Goal: Task Accomplishment & Management: Manage account settings

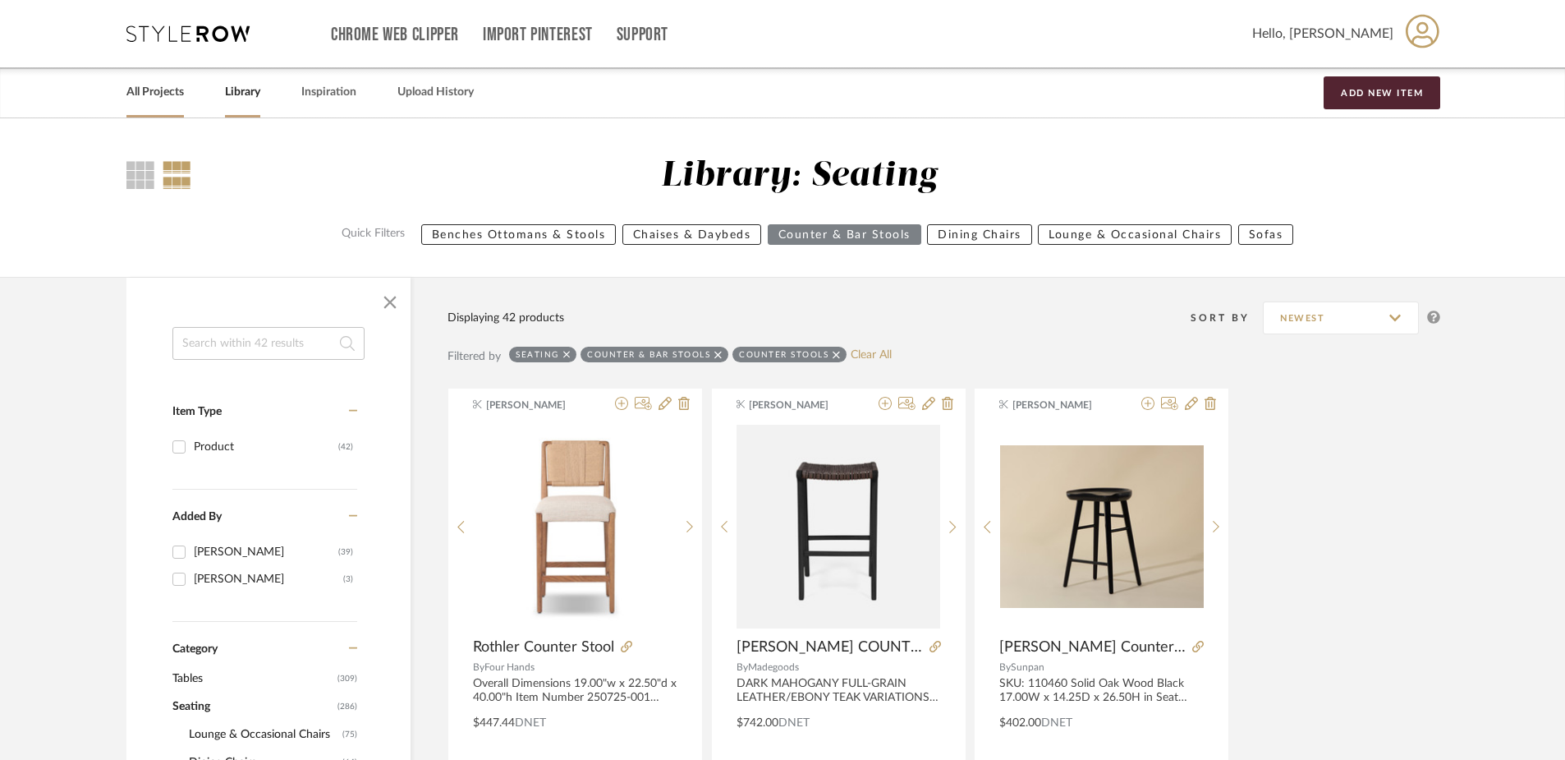
click at [140, 93] on link "All Projects" at bounding box center [154, 92] width 57 height 22
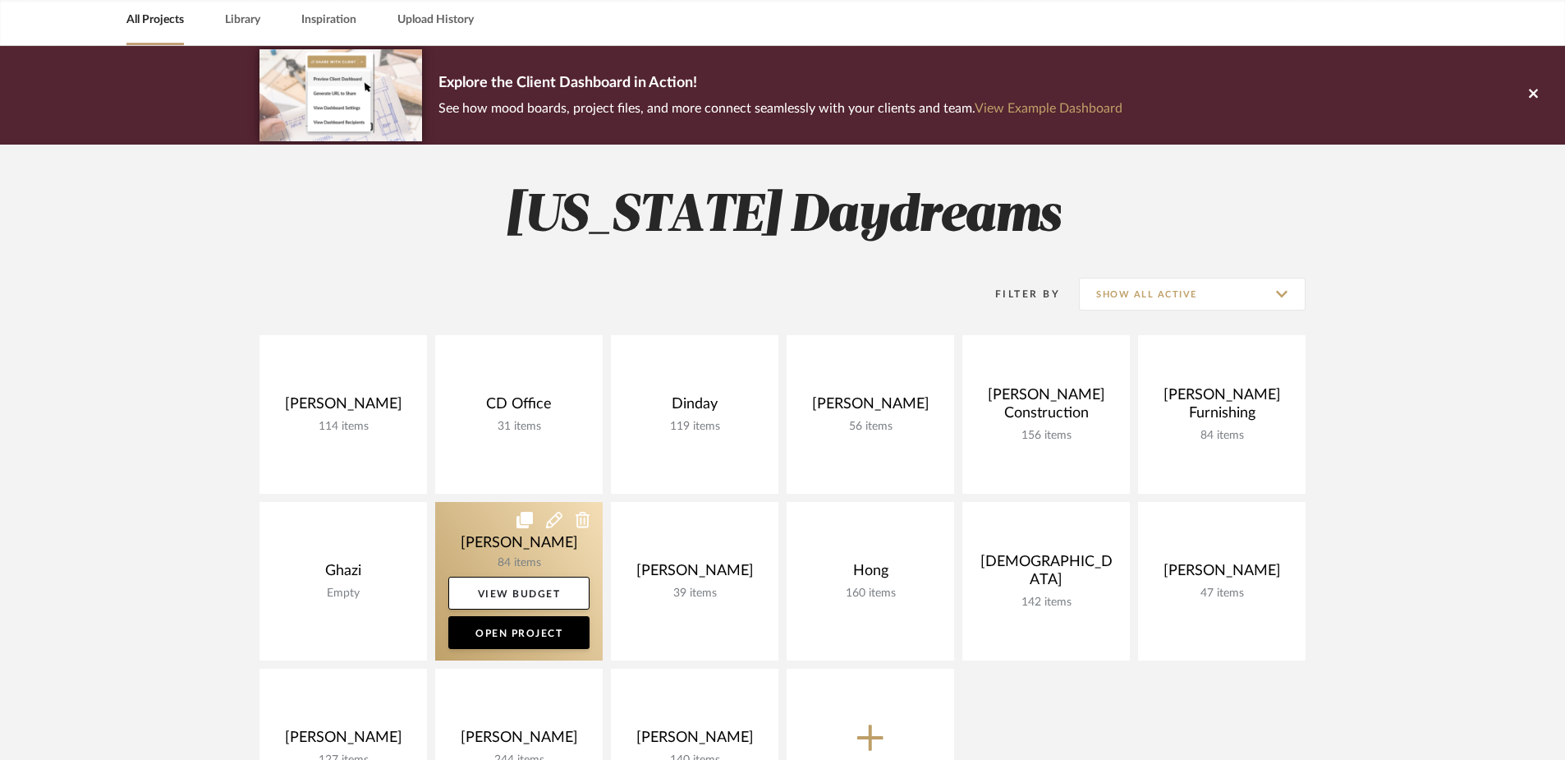
scroll to position [103, 0]
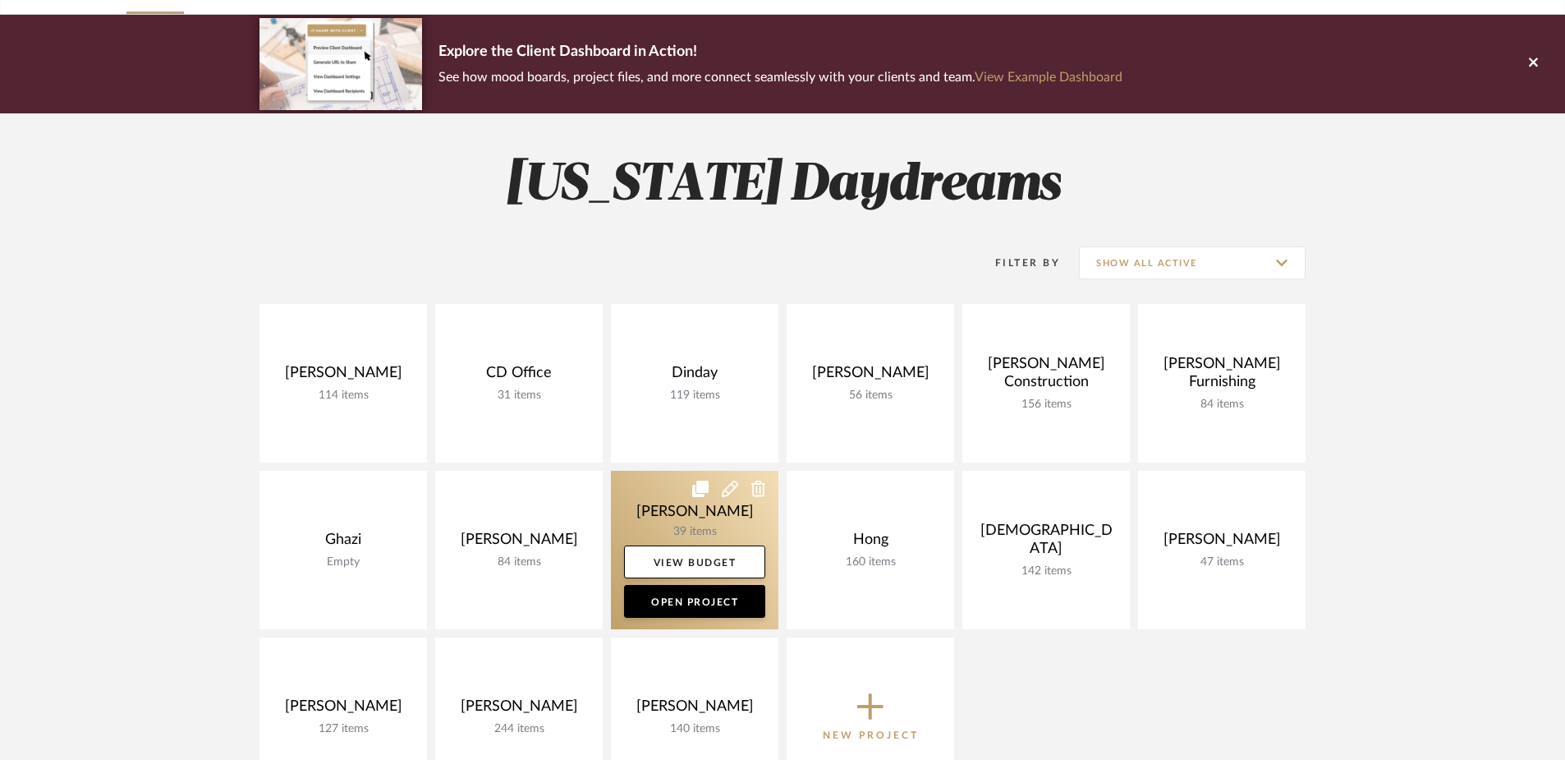
click at [643, 493] on link at bounding box center [695, 550] width 168 height 159
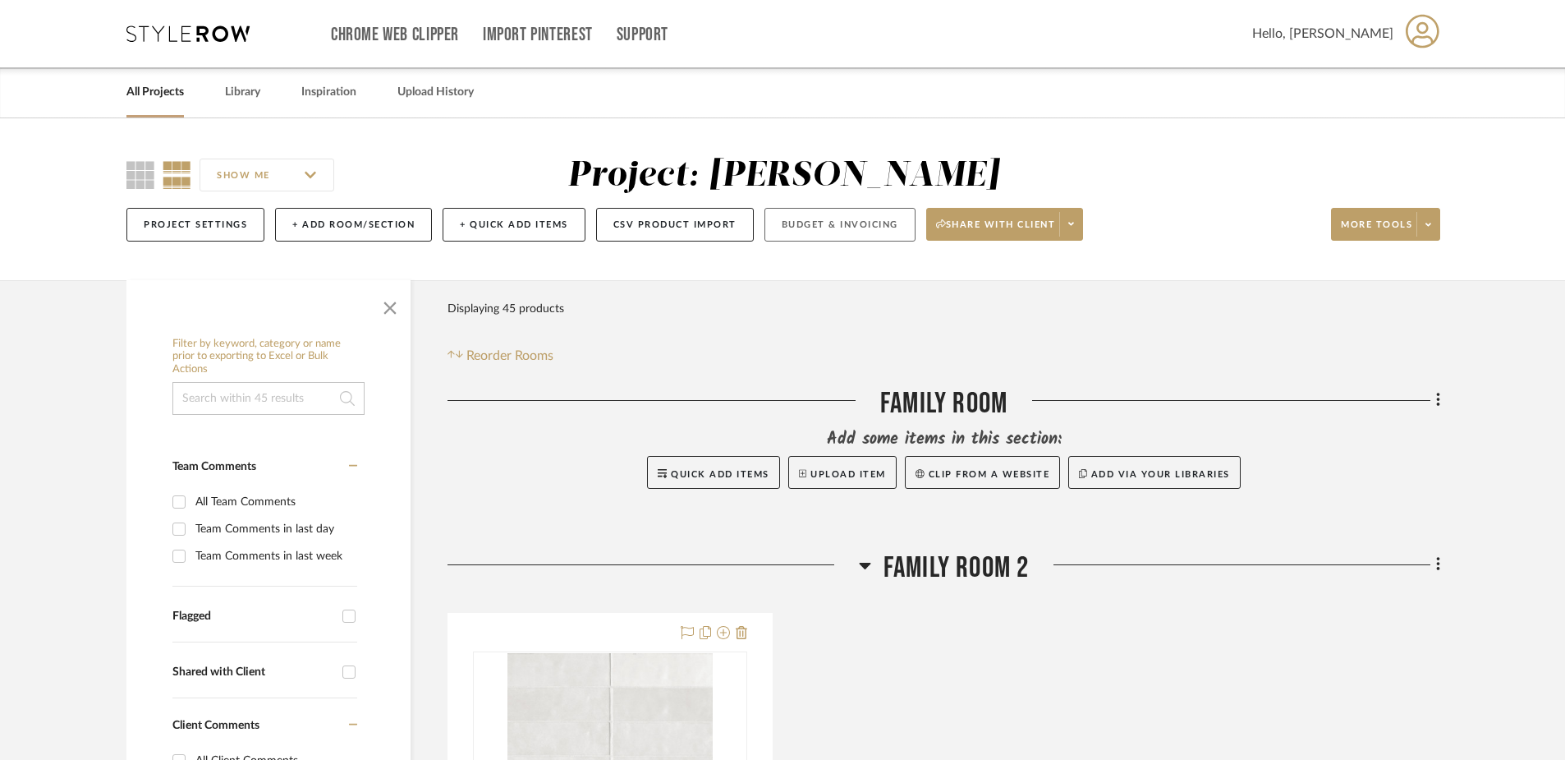
click at [798, 224] on button "Budget & Invoicing" at bounding box center [840, 225] width 151 height 34
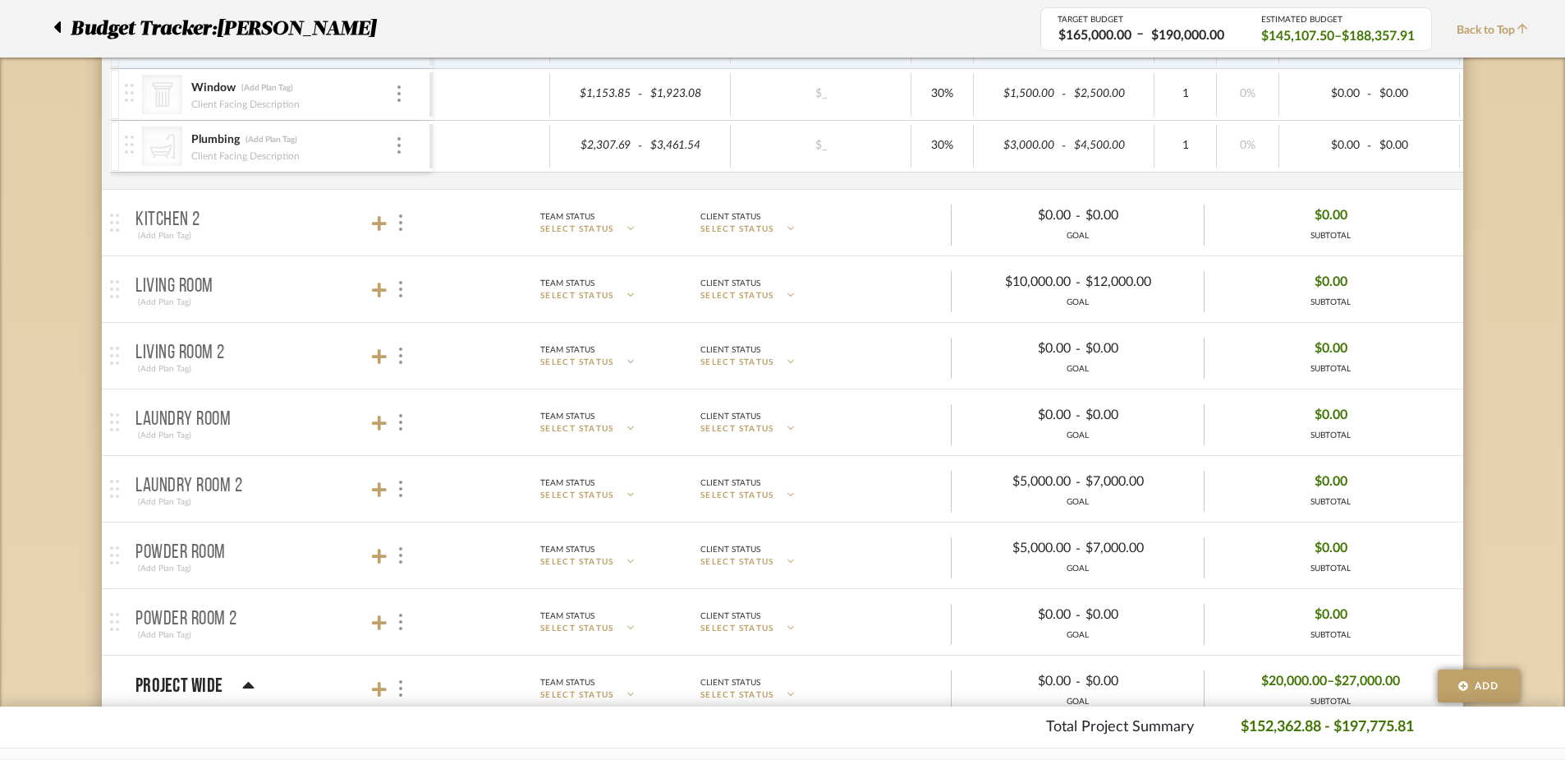
scroll to position [1336, 0]
